Goal: Information Seeking & Learning: Learn about a topic

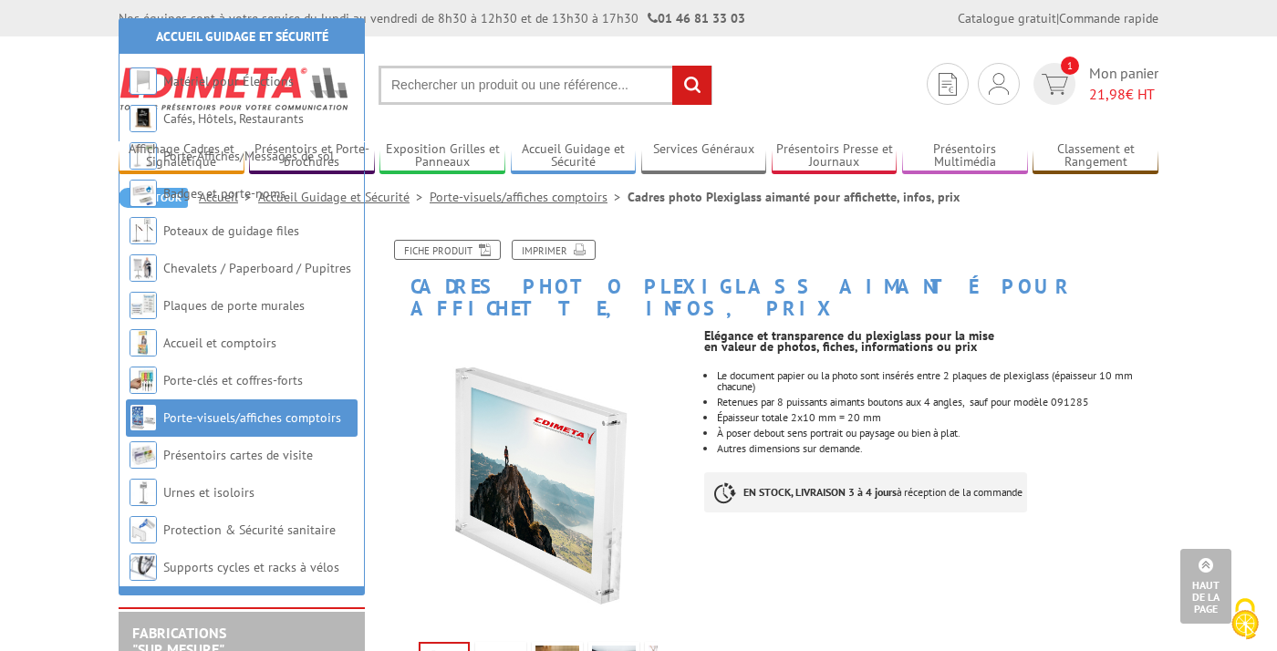
scroll to position [1183, 0]
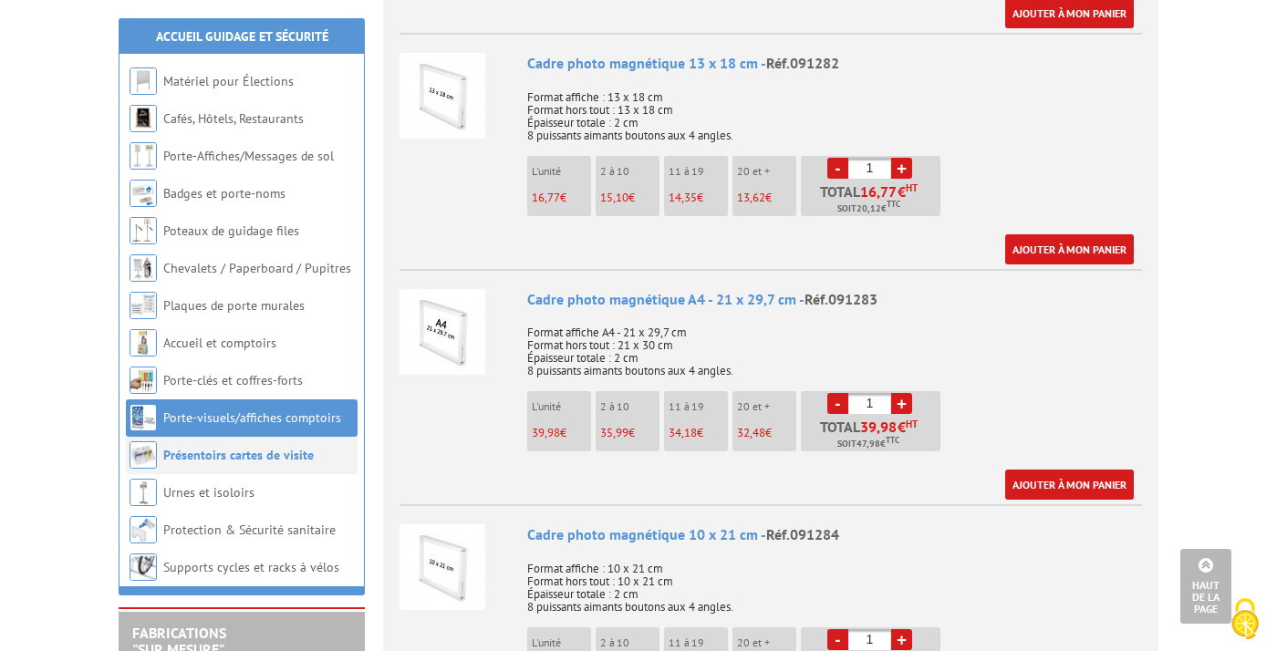
click at [274, 463] on link "Présentoirs cartes de visite" at bounding box center [238, 455] width 150 height 16
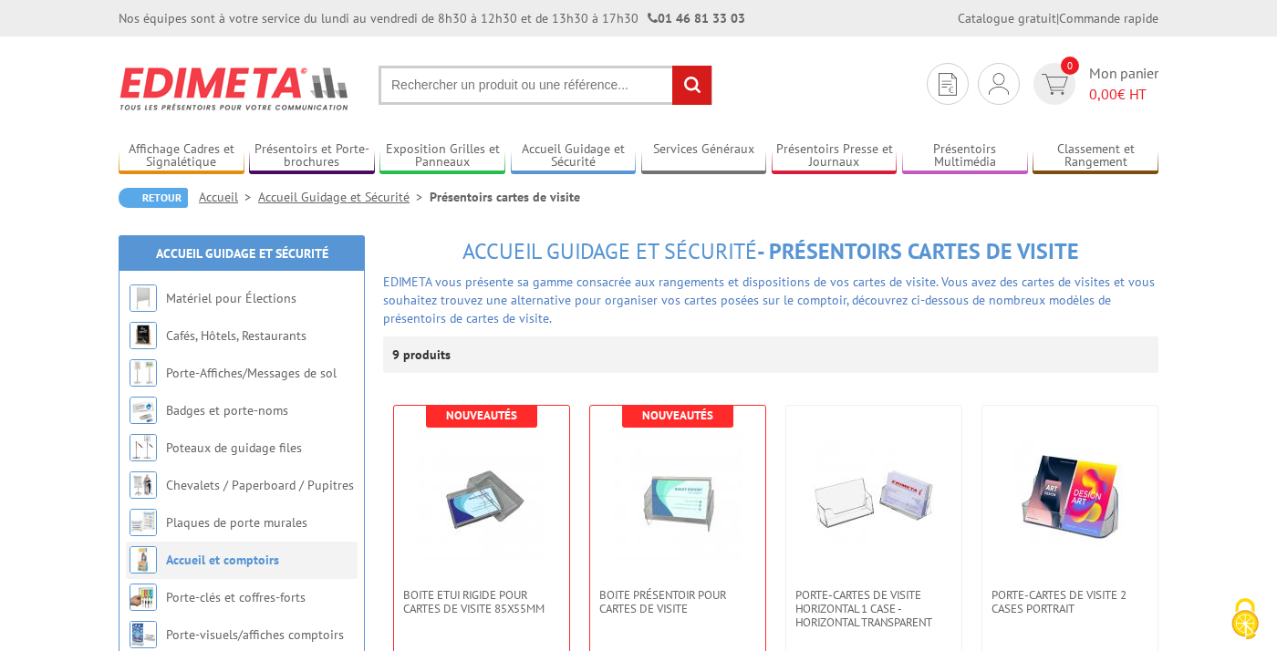
click at [216, 560] on link "Accueil et comptoirs" at bounding box center [222, 560] width 113 height 16
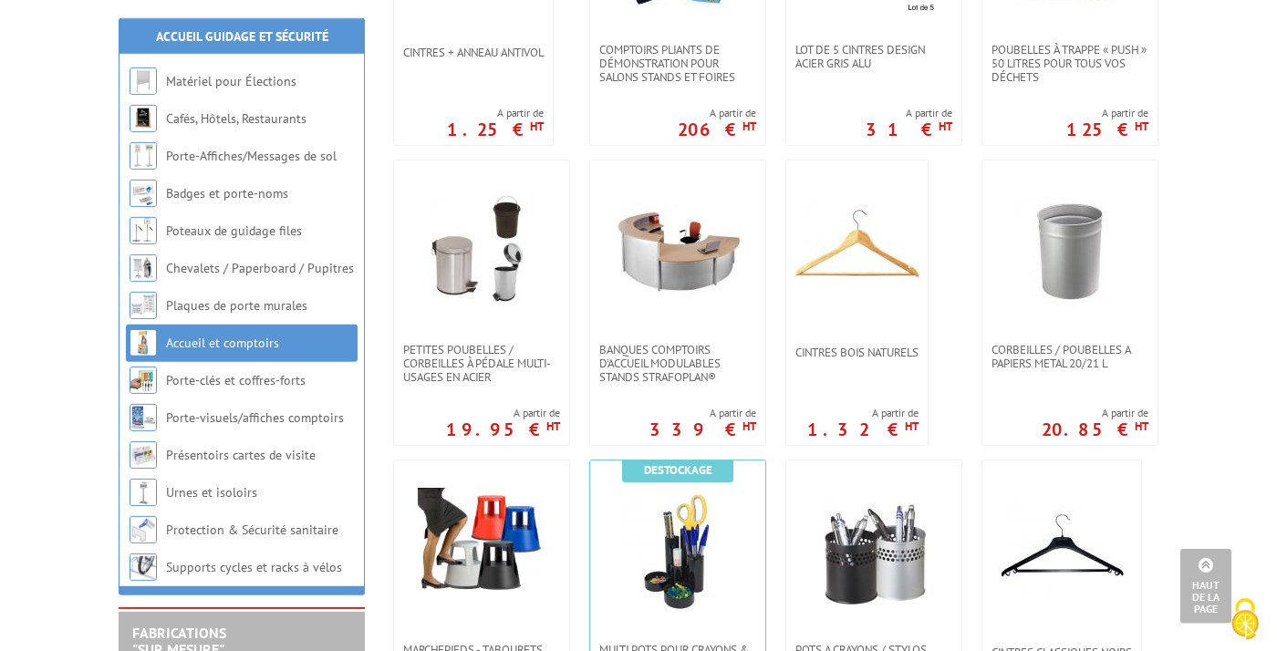
scroll to position [1751, 0]
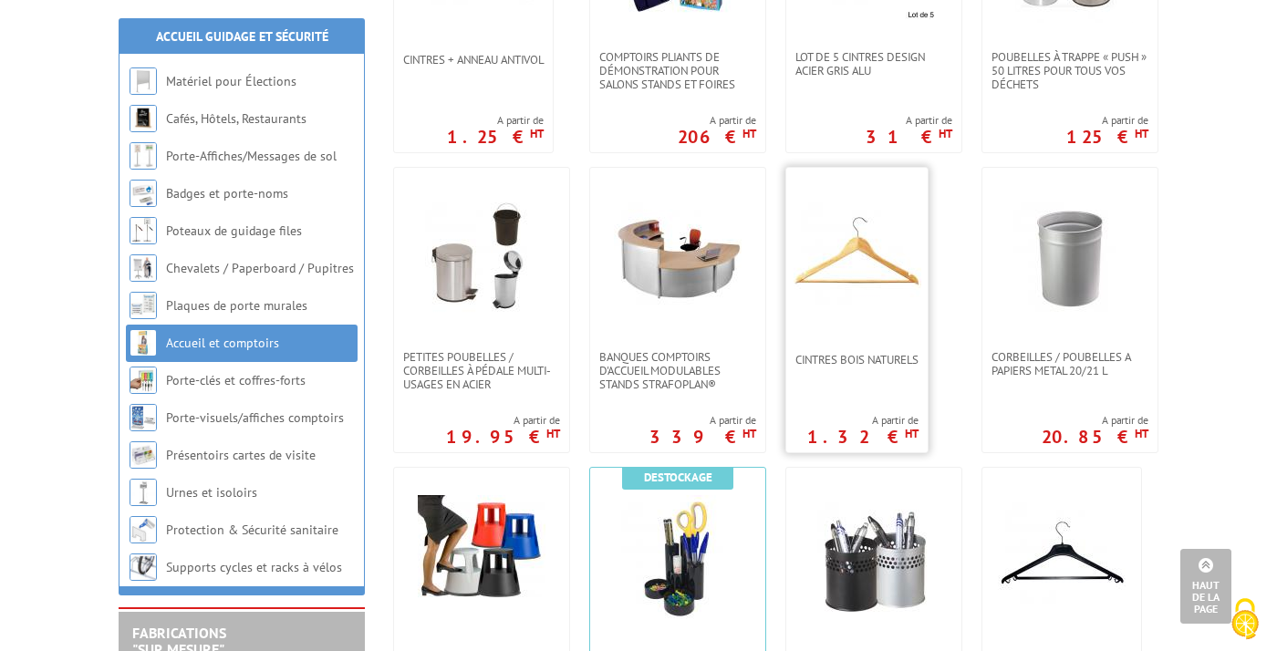
click at [820, 314] on img at bounding box center [857, 259] width 128 height 128
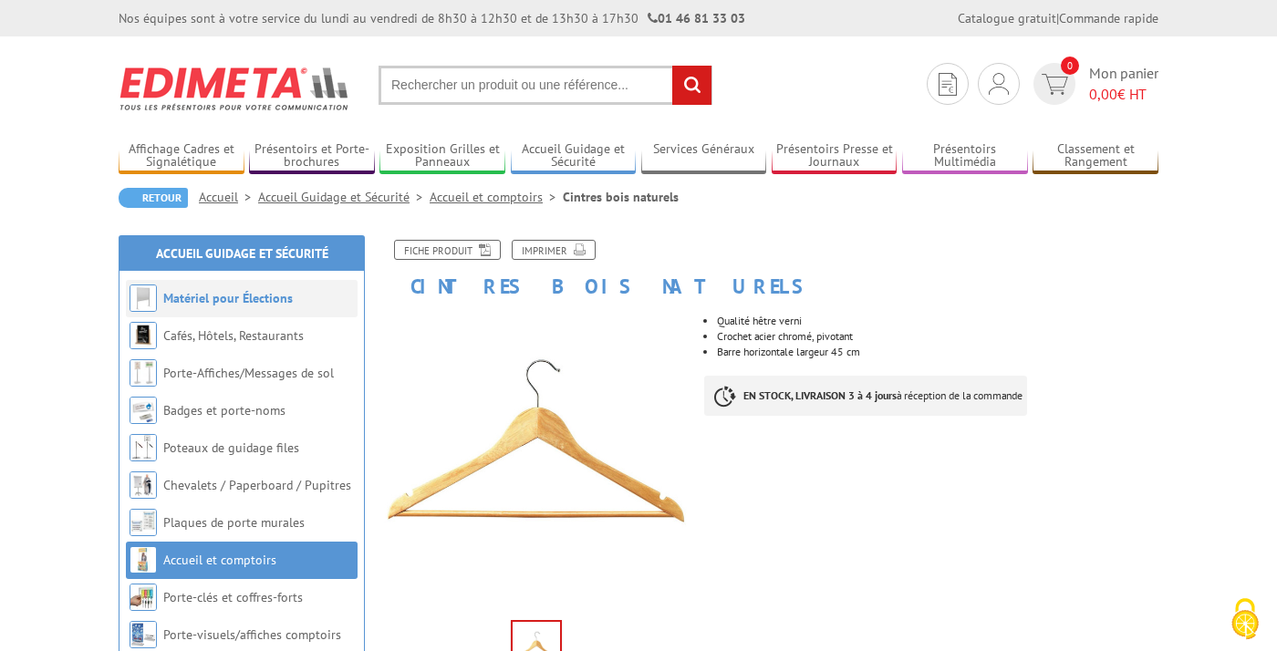
click at [286, 299] on link "Matériel pour Élections" at bounding box center [227, 298] width 129 height 16
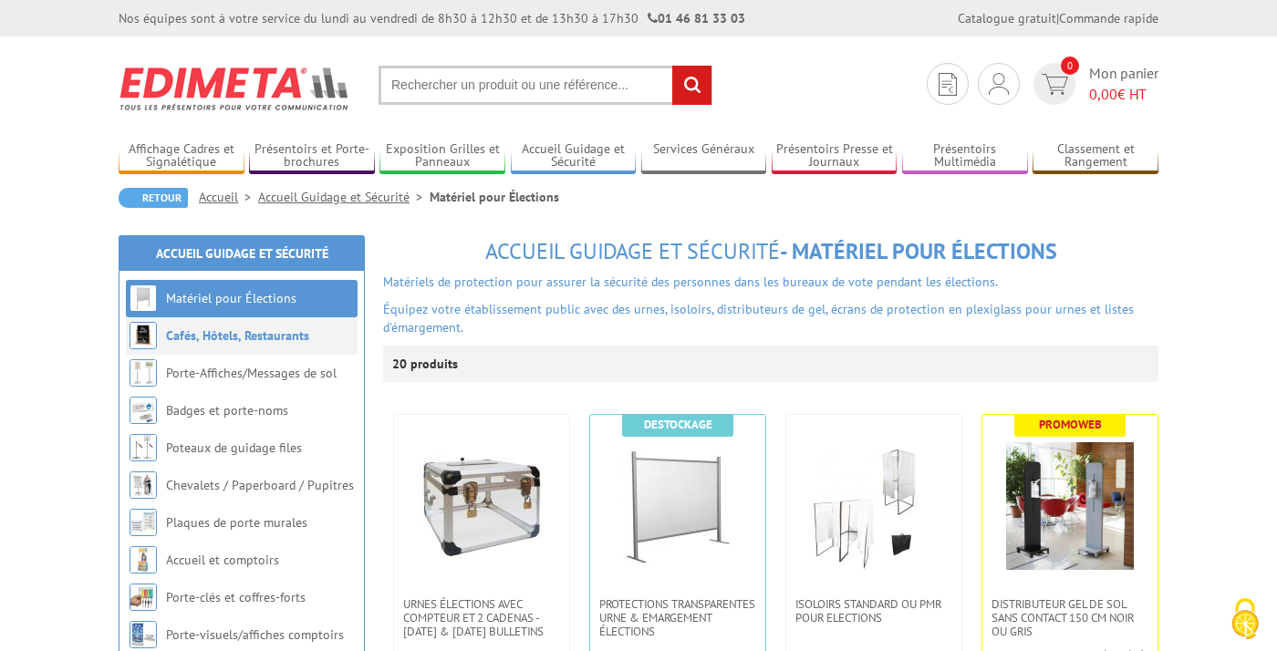
click at [285, 340] on link "Cafés, Hôtels, Restaurants" at bounding box center [237, 335] width 143 height 16
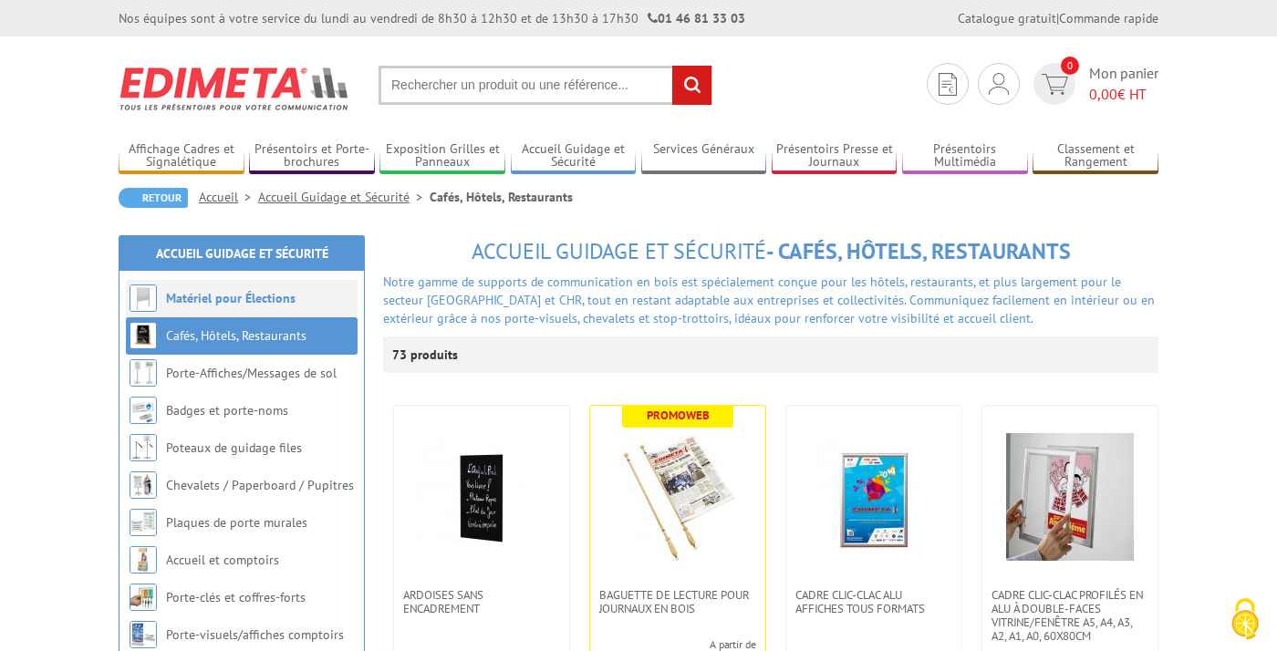
click at [295, 295] on li "Matériel pour Élections" at bounding box center [242, 298] width 232 height 37
click at [283, 302] on link "Matériel pour Élections" at bounding box center [230, 298] width 129 height 16
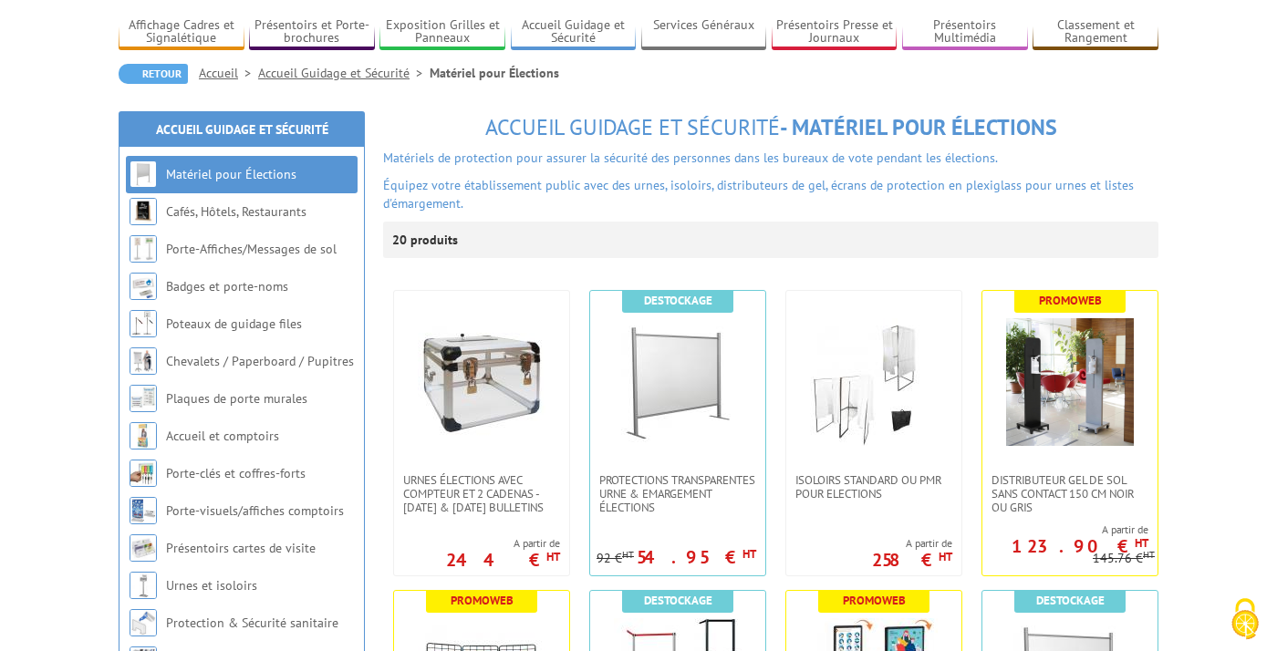
scroll to position [219, 0]
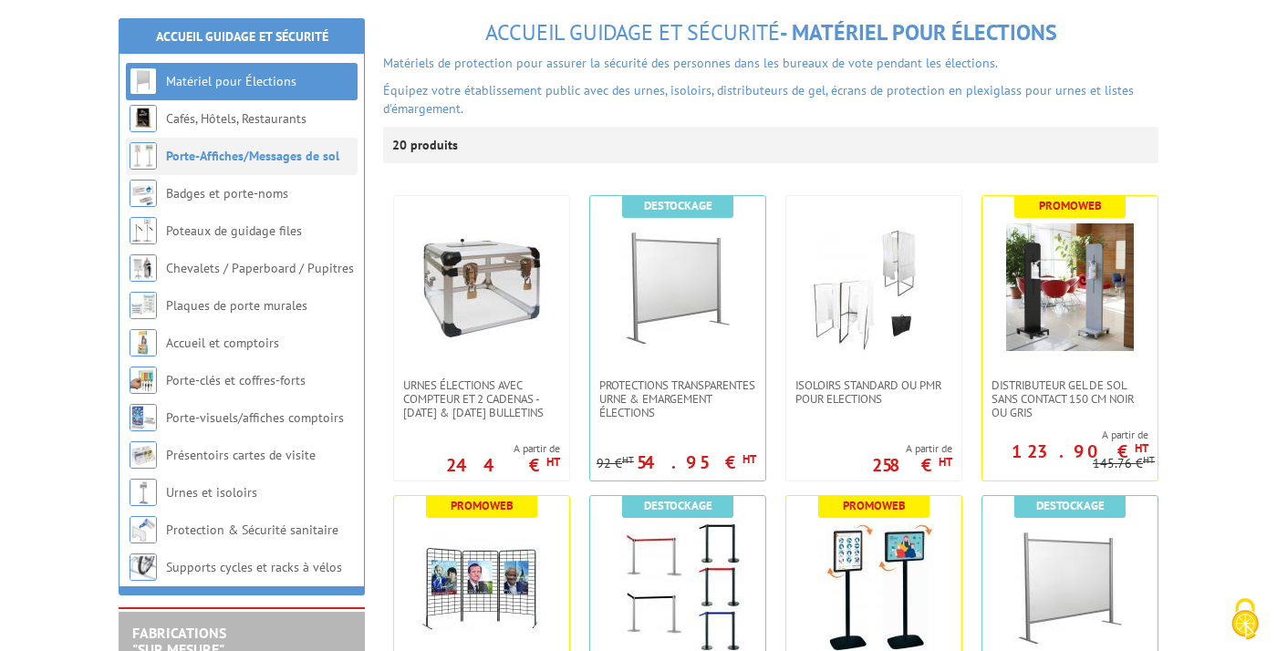
click at [231, 171] on li "Porte-Affiches/Messages de sol" at bounding box center [242, 156] width 232 height 37
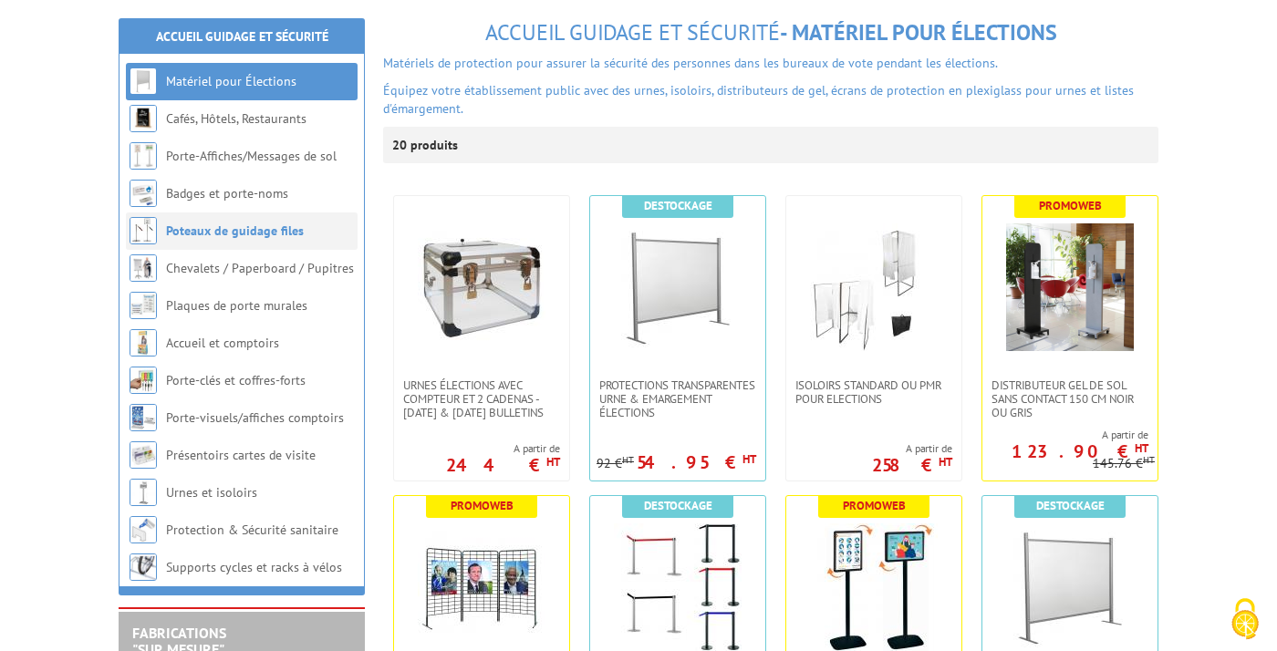
click at [229, 228] on link "Poteaux de guidage files" at bounding box center [235, 231] width 138 height 16
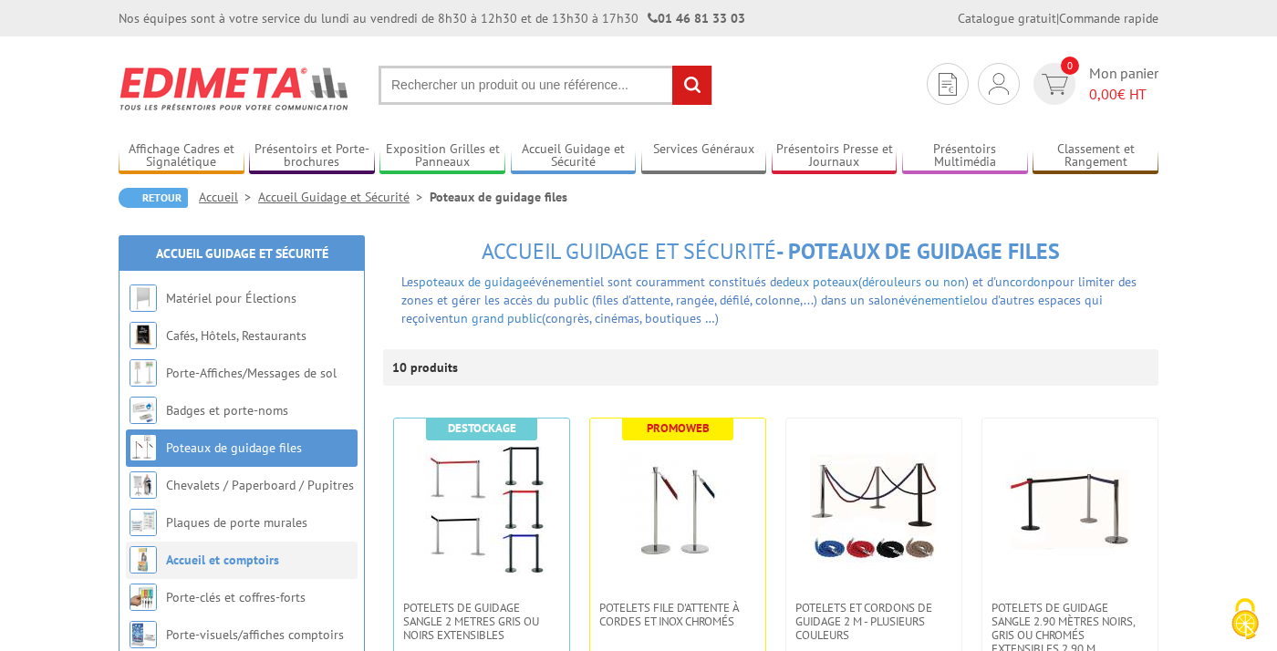
click at [240, 559] on link "Accueil et comptoirs" at bounding box center [222, 560] width 113 height 16
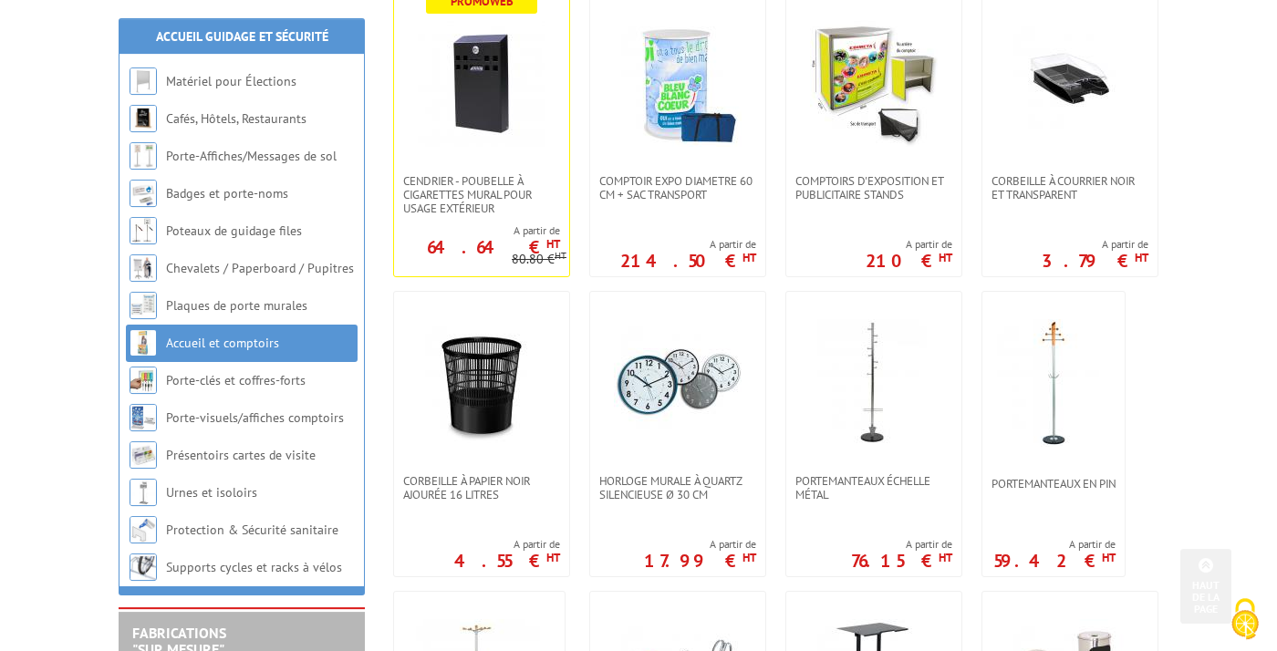
scroll to position [438, 0]
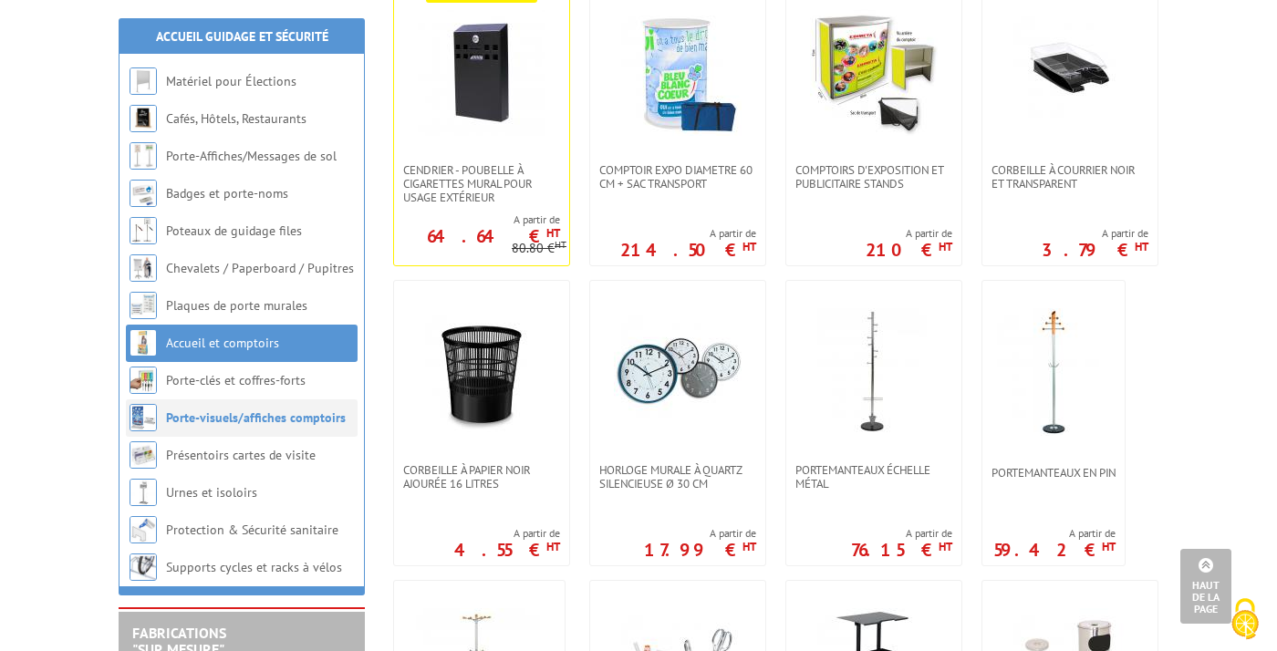
click at [256, 434] on li "Porte-visuels/affiches comptoirs" at bounding box center [242, 417] width 232 height 37
click at [268, 423] on link "Porte-visuels/affiches comptoirs" at bounding box center [256, 417] width 180 height 16
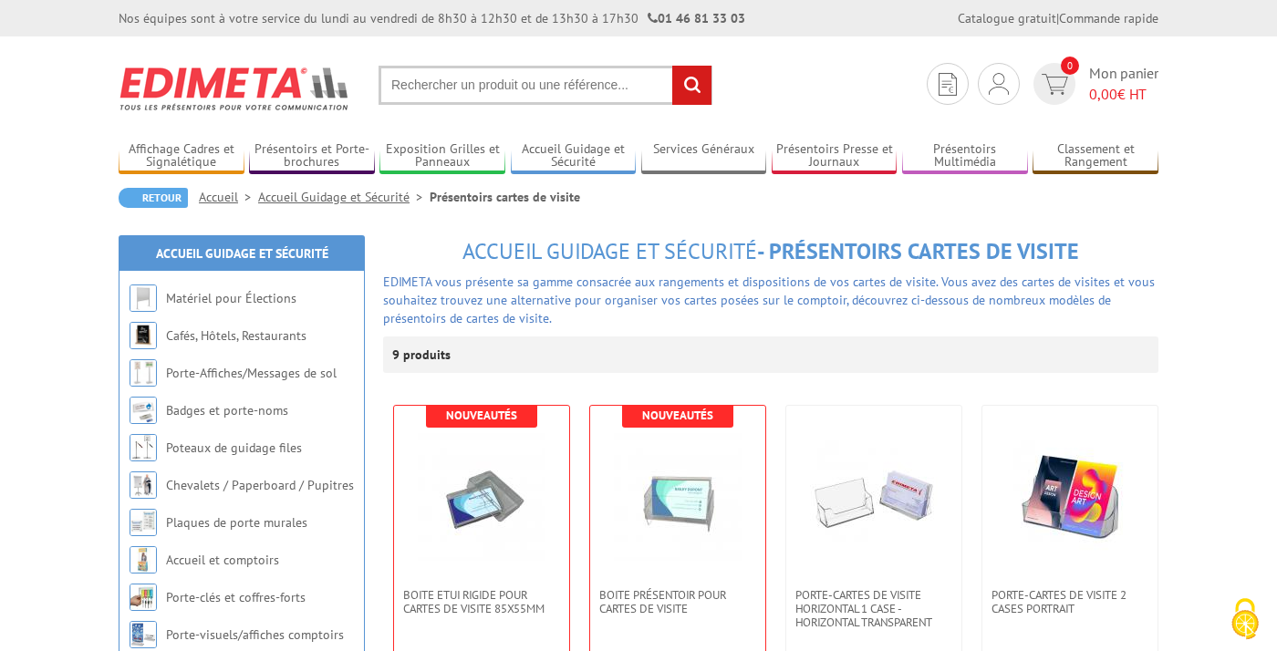
click at [455, 94] on input "text" at bounding box center [545, 85] width 334 height 39
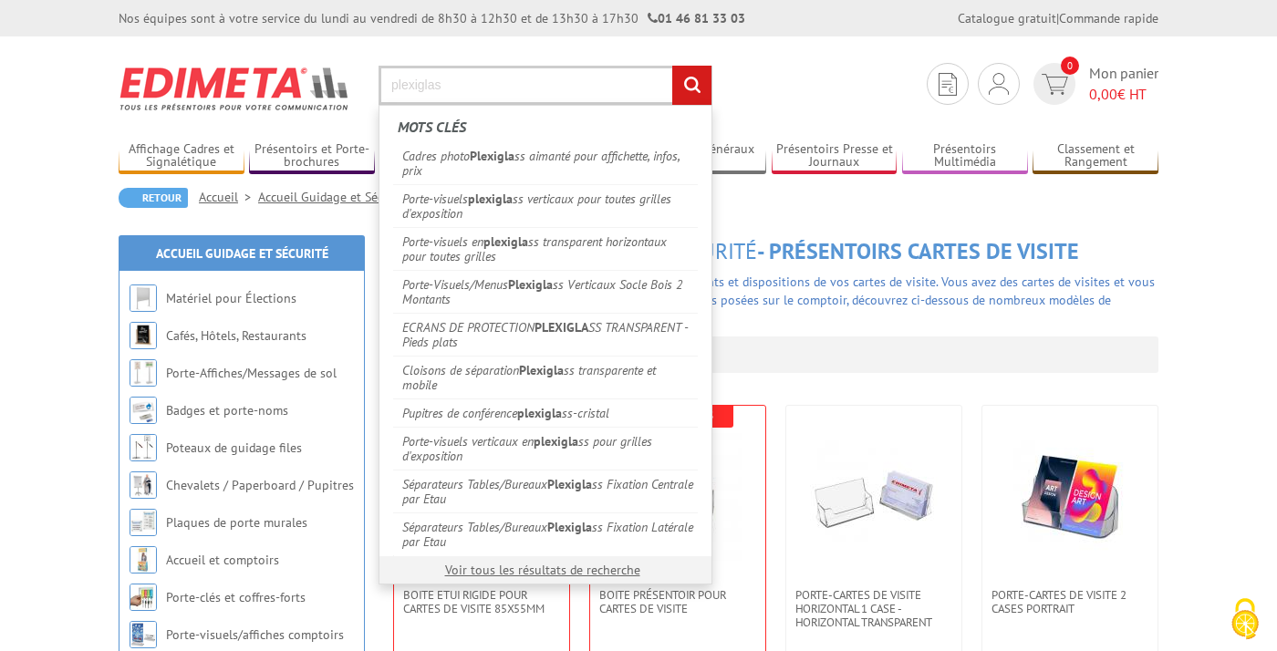
type input "plexiglas"
click at [672, 66] on input "rechercher" at bounding box center [691, 85] width 39 height 39
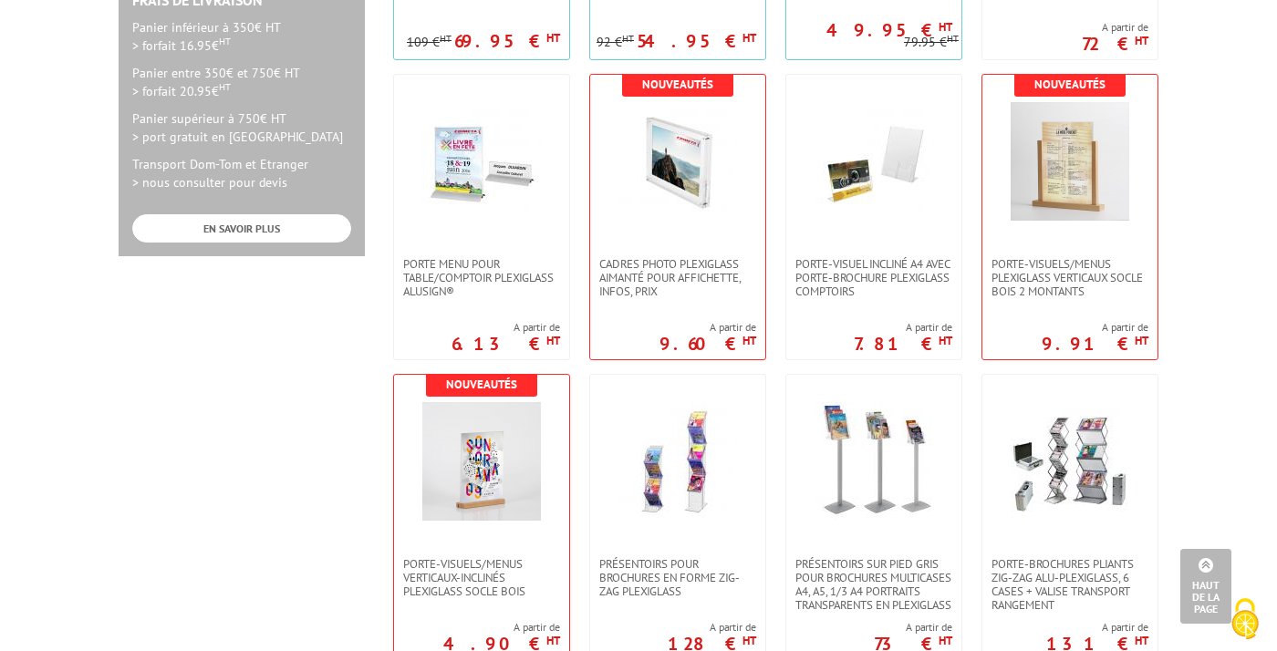
scroll to position [963, 0]
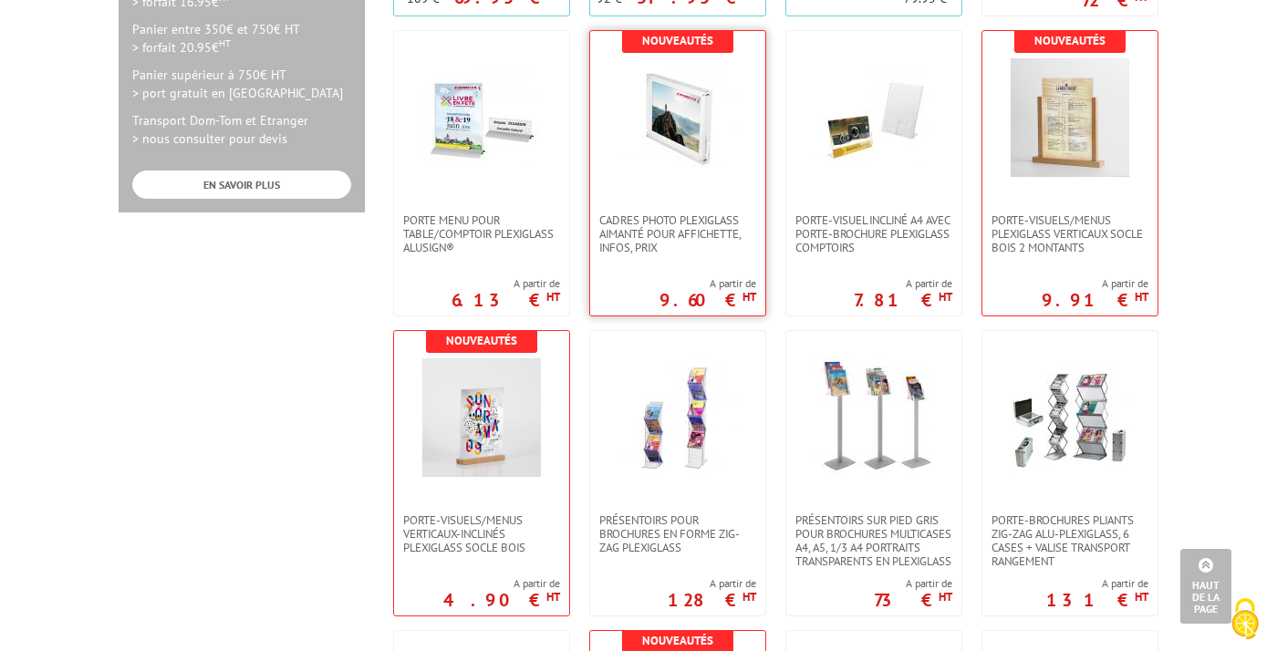
click at [730, 146] on img at bounding box center [677, 117] width 119 height 119
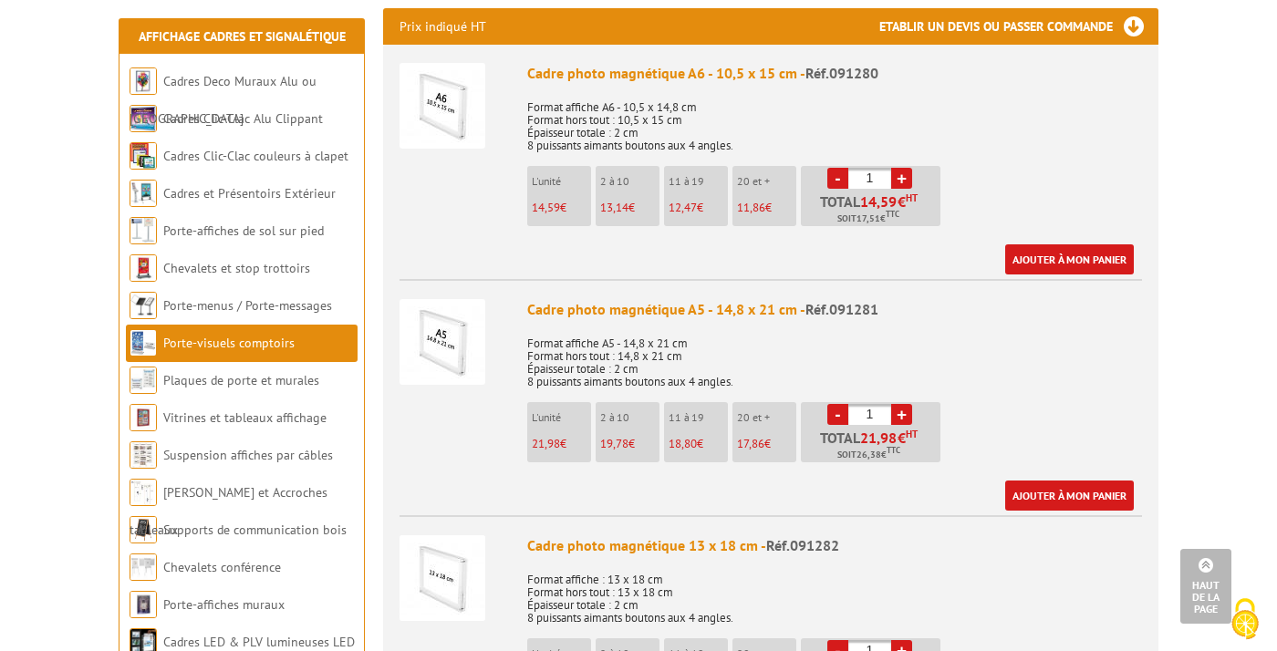
scroll to position [657, 0]
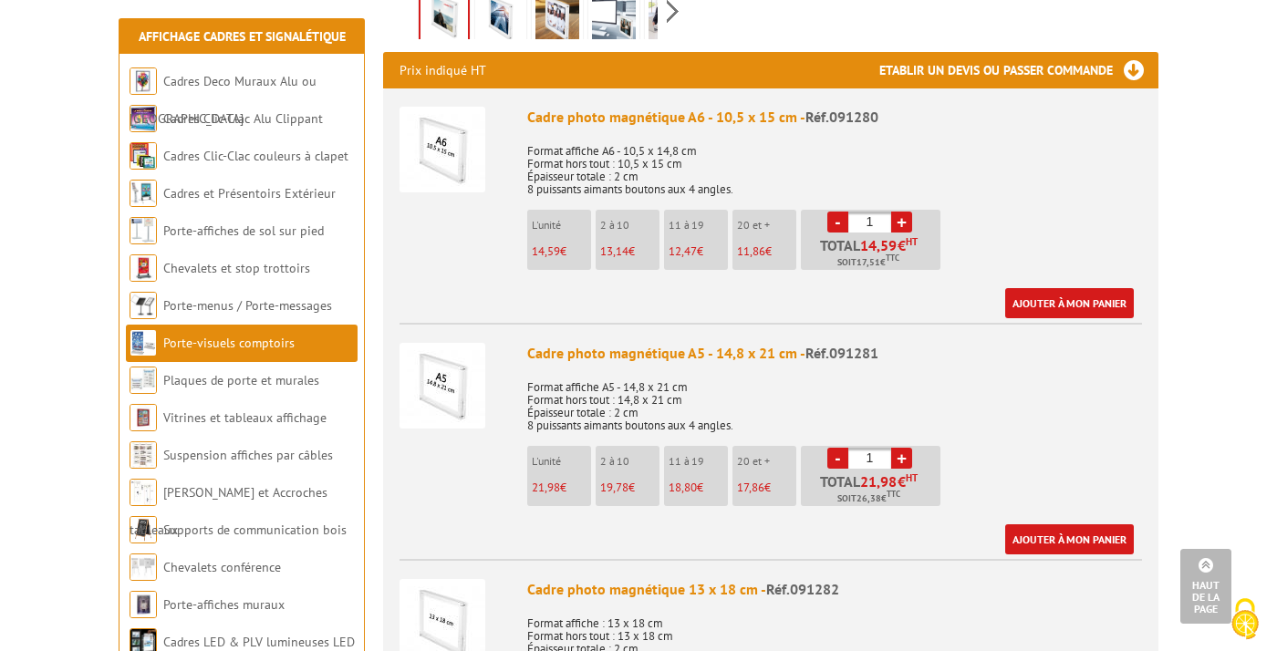
click at [460, 133] on img at bounding box center [442, 150] width 86 height 86
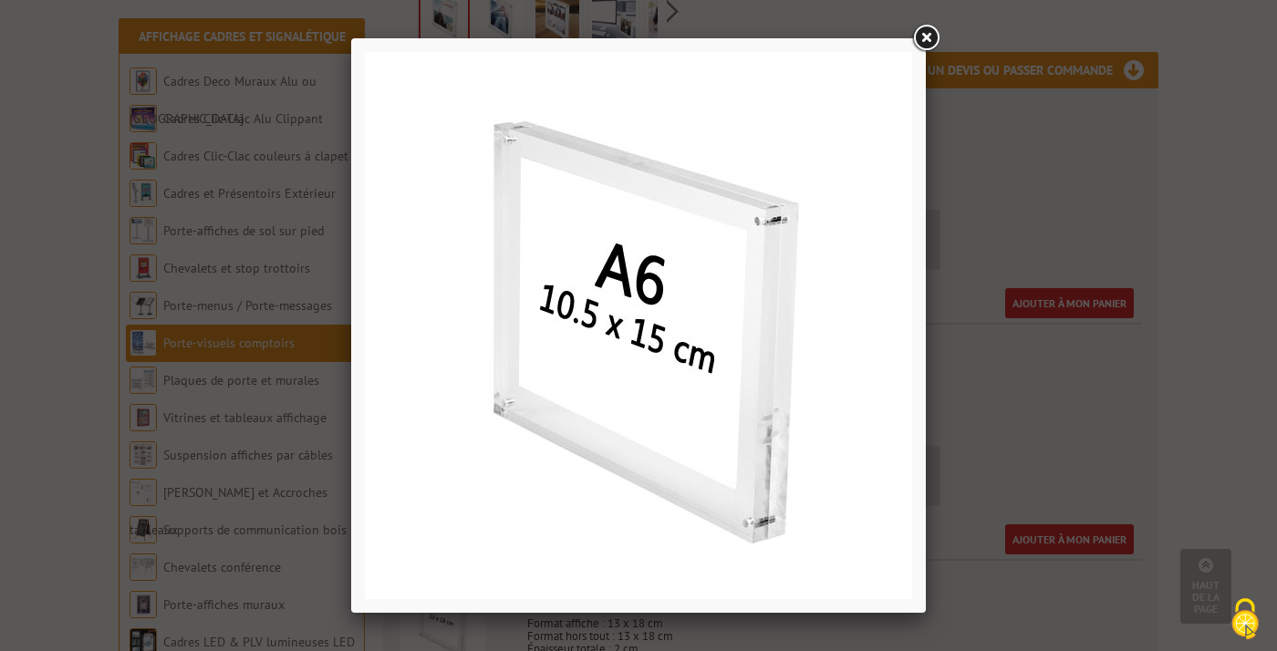
click at [493, 147] on img at bounding box center [638, 325] width 547 height 547
click at [510, 167] on img at bounding box center [638, 325] width 547 height 547
click at [931, 44] on link at bounding box center [925, 38] width 33 height 33
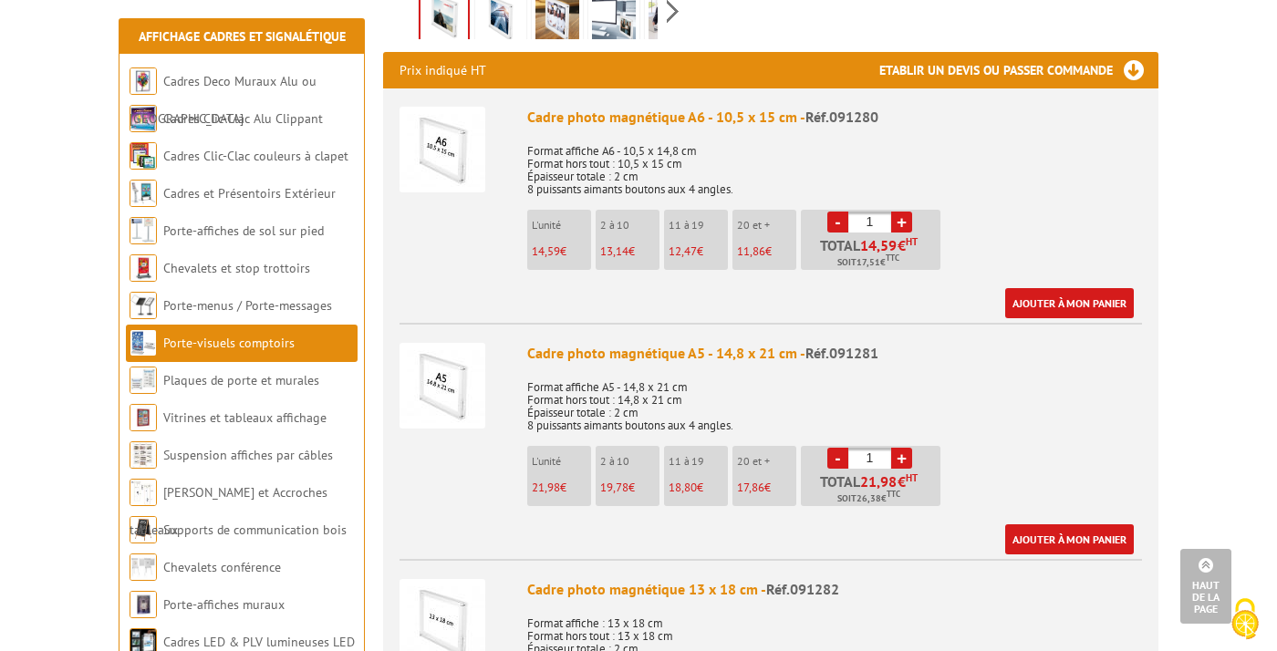
click at [1031, 171] on p "Format affiche A6 - 10,5 x 14,8 cm Format hors tout : 10,5 x 15 cm Épaisseur to…" at bounding box center [834, 164] width 615 height 64
